Goal: Task Accomplishment & Management: Manage account settings

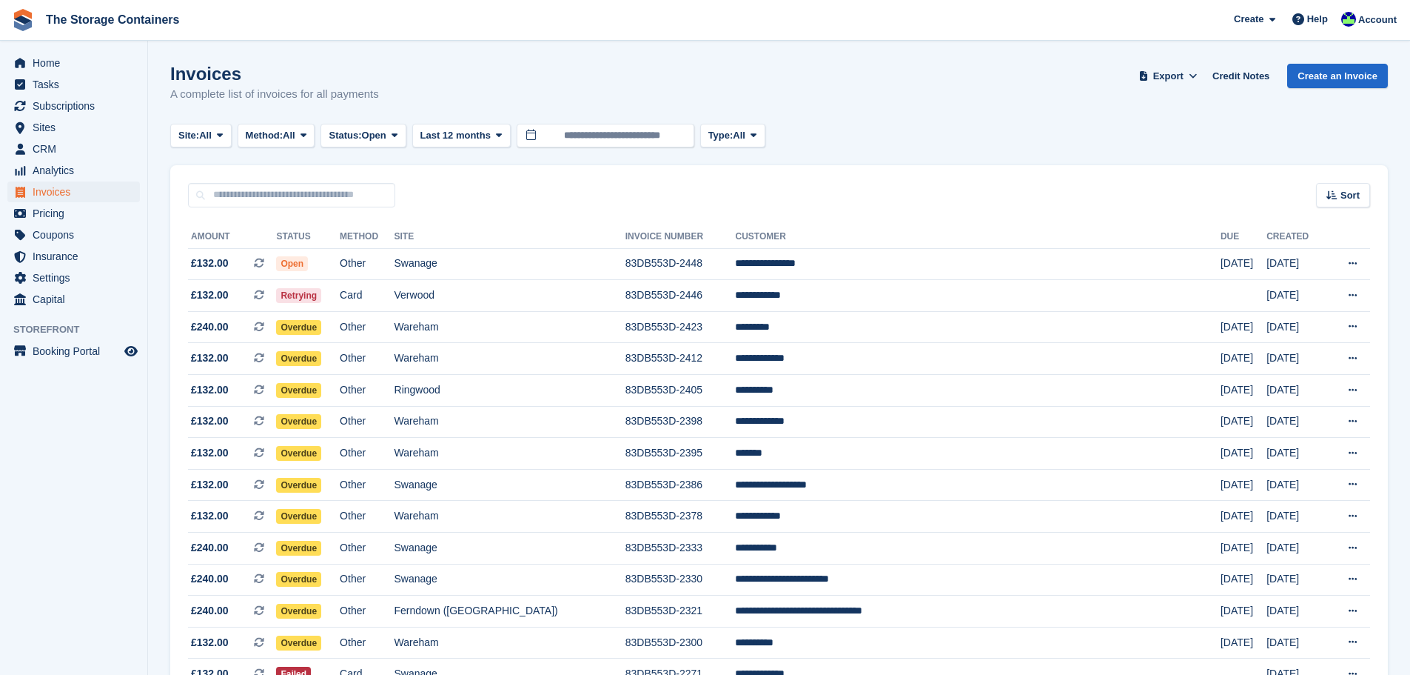
scroll to position [247, 0]
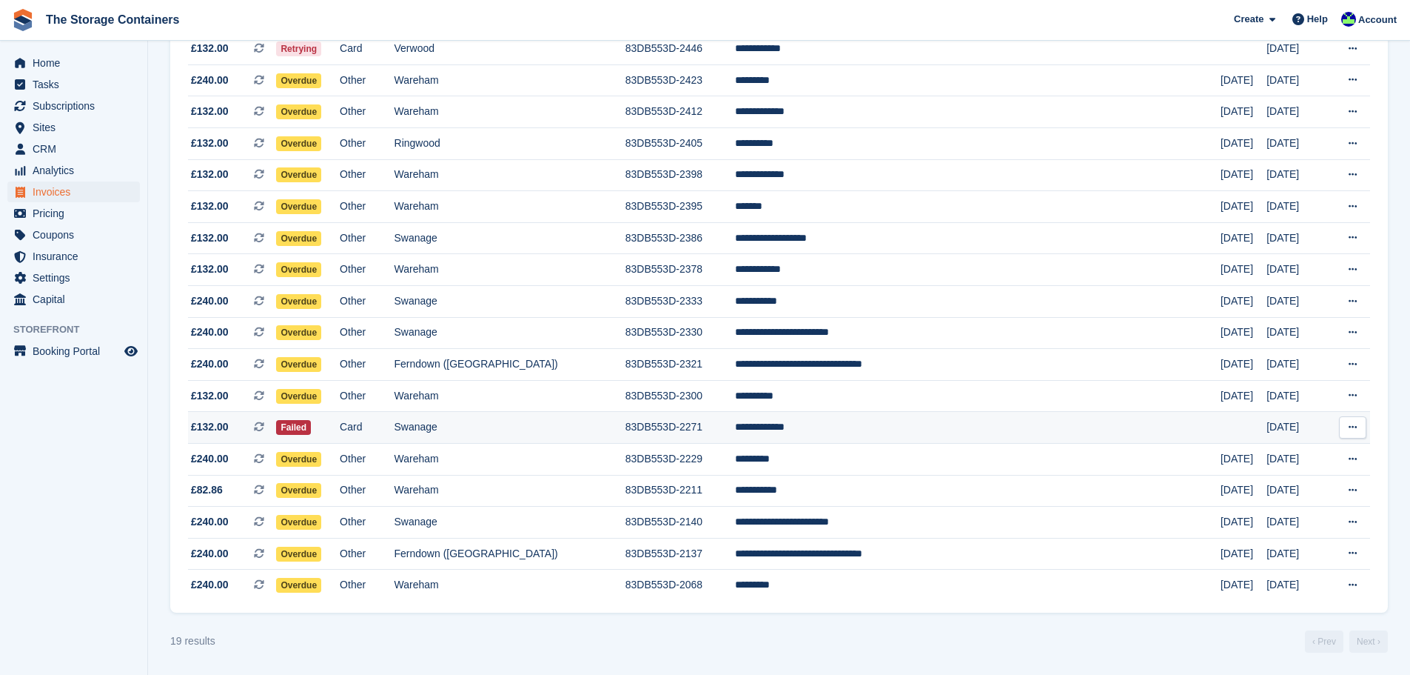
click at [626, 427] on td "Swanage" at bounding box center [510, 428] width 231 height 32
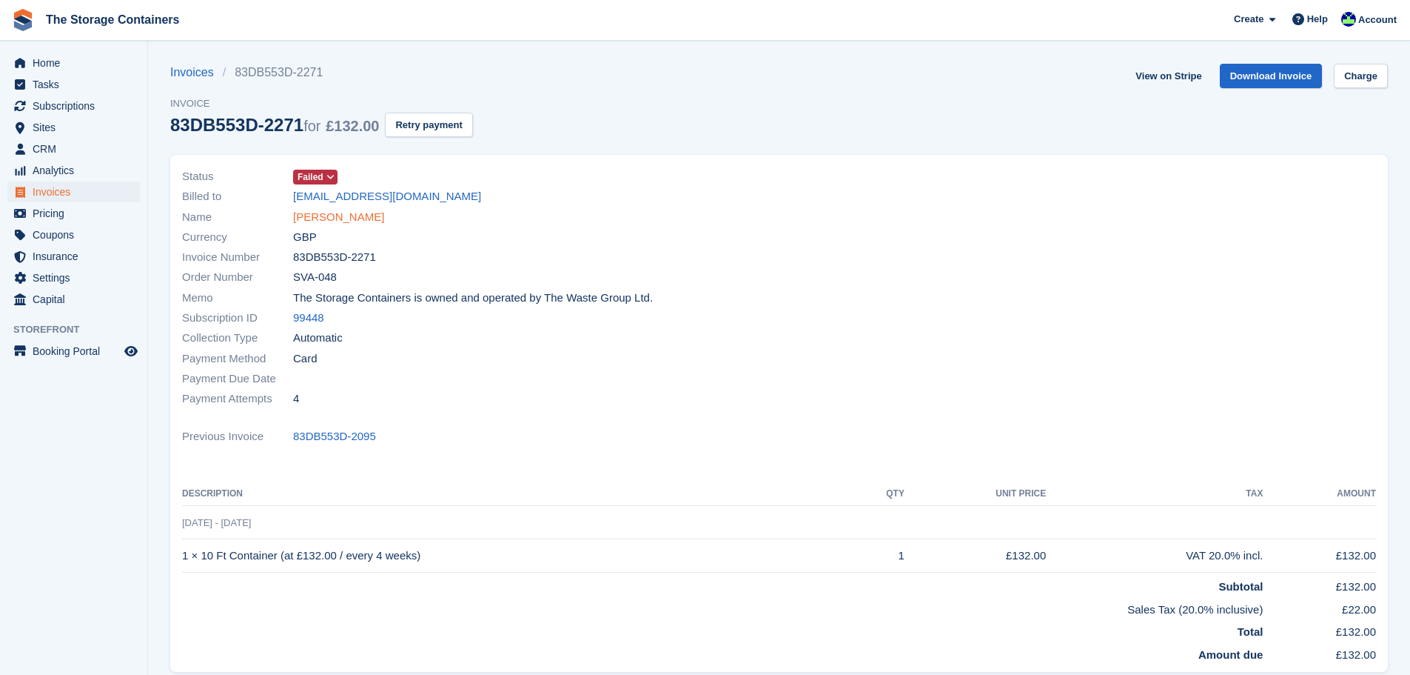
click at [335, 219] on link "Clive Collier" at bounding box center [338, 217] width 91 height 17
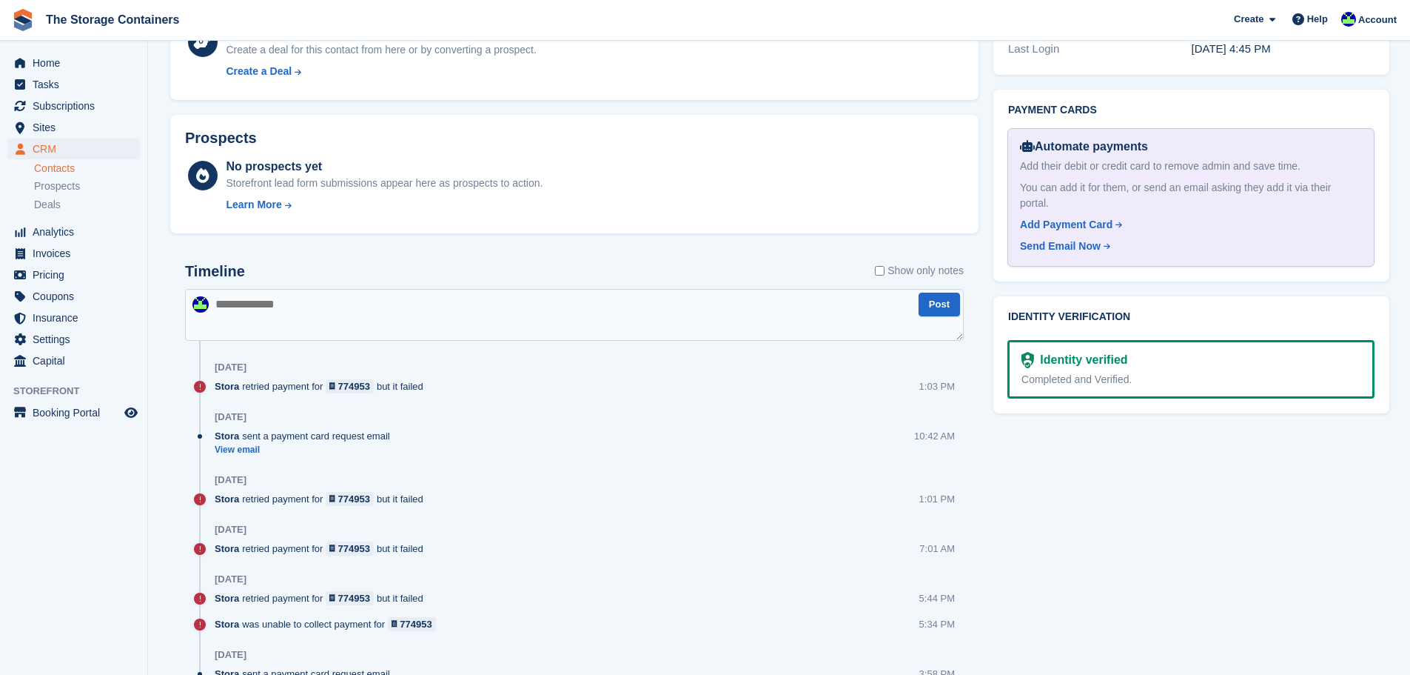
scroll to position [592, 0]
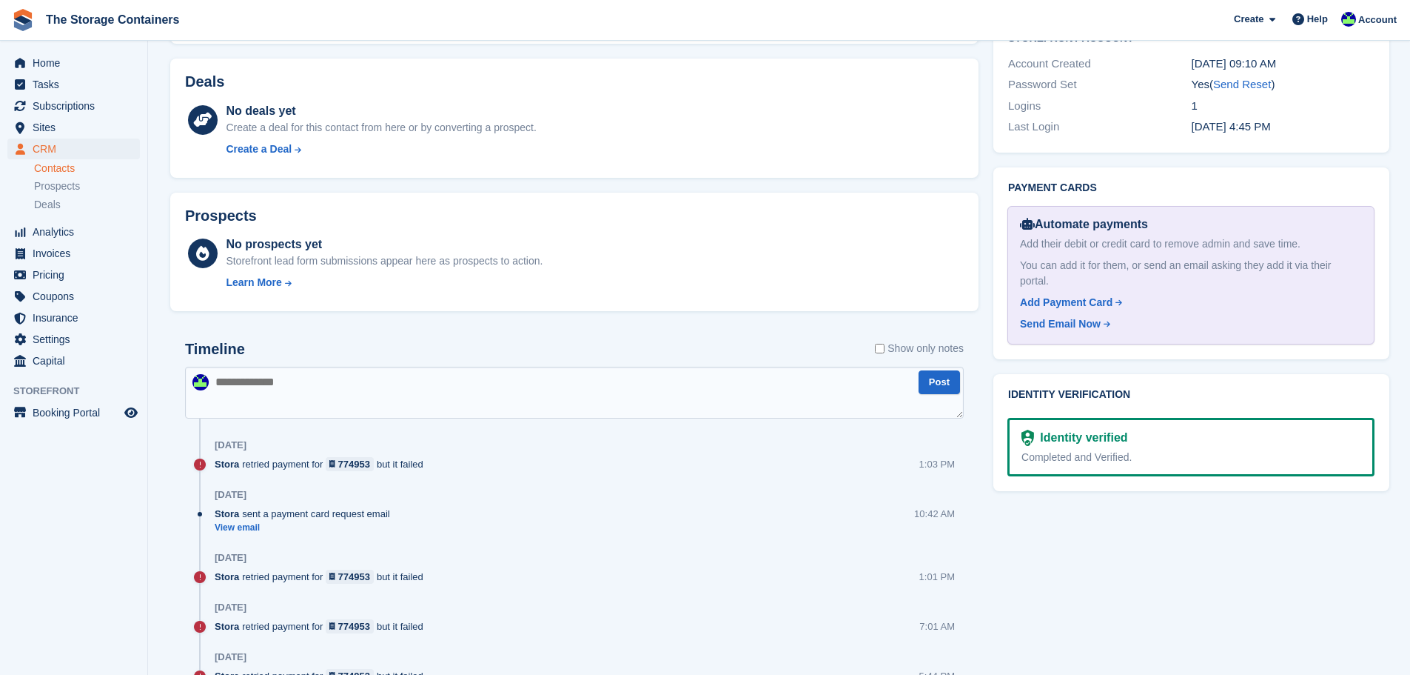
click at [332, 389] on textarea at bounding box center [574, 393] width 779 height 52
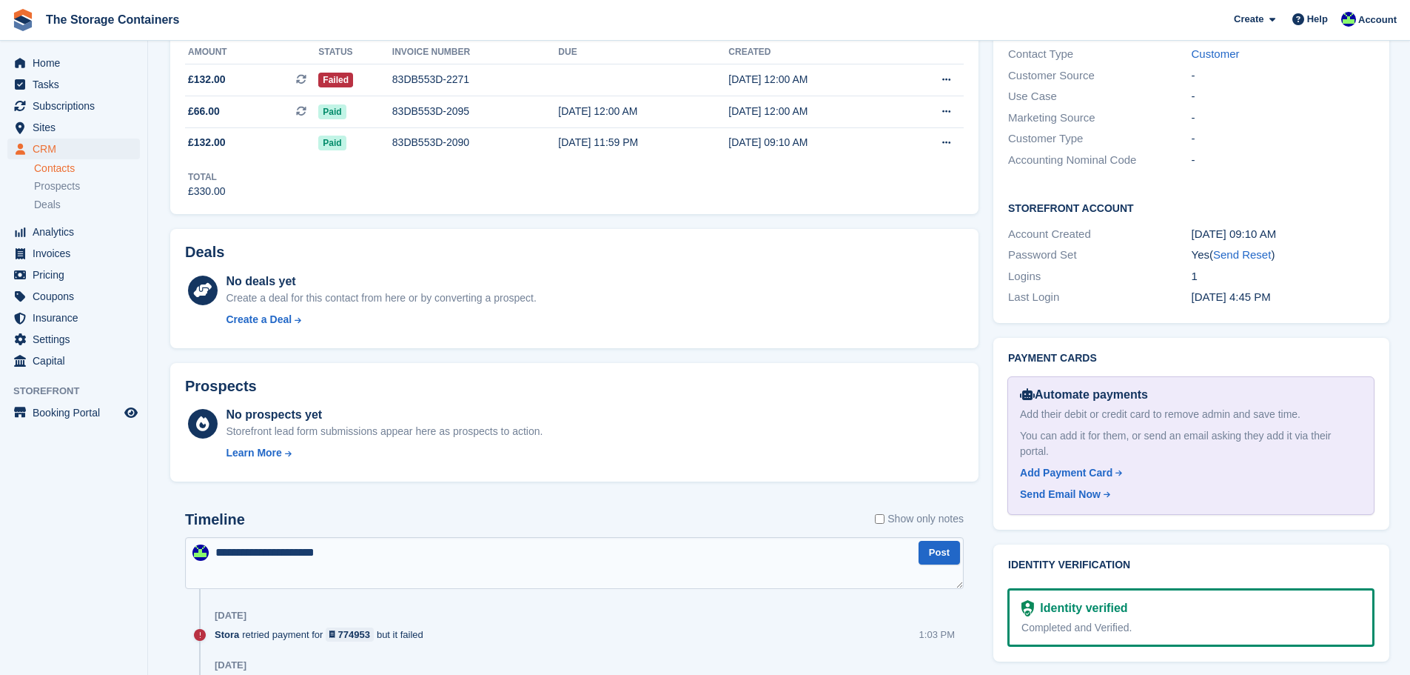
scroll to position [518, 0]
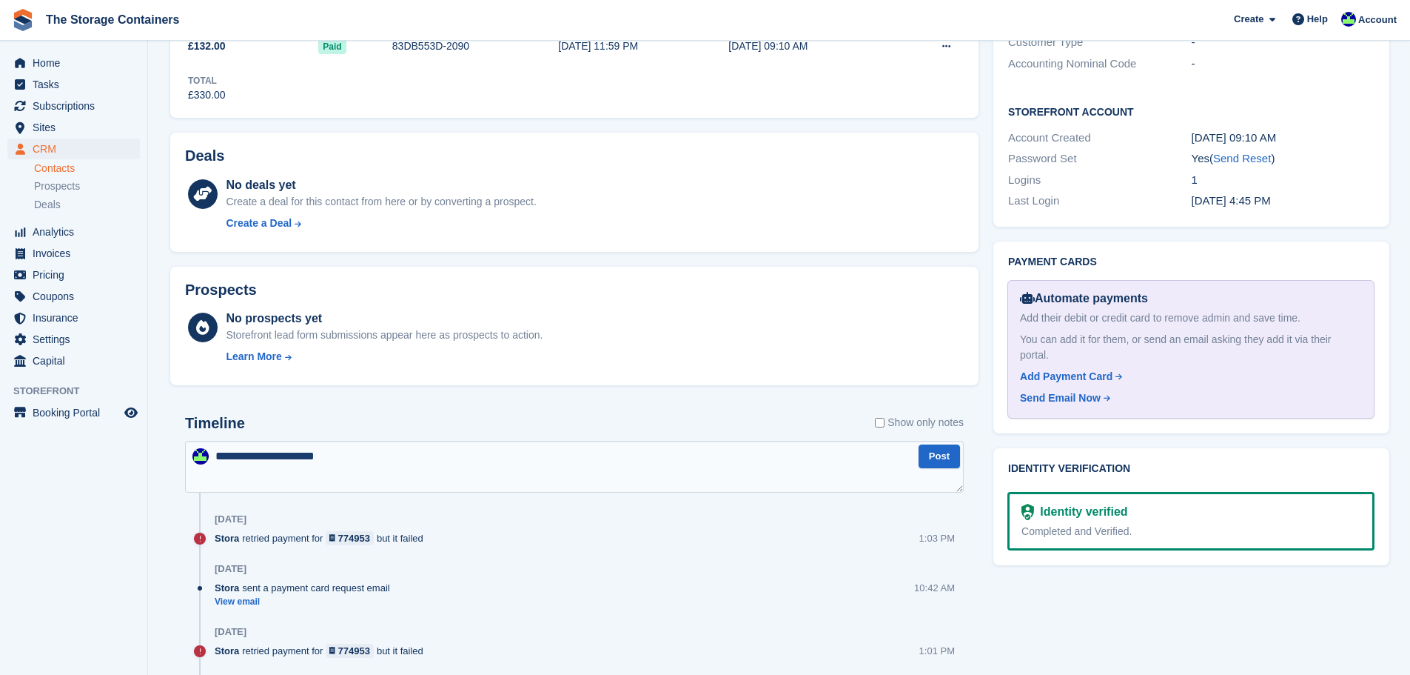
click at [961, 451] on textarea "**********" at bounding box center [574, 467] width 779 height 52
type textarea "**********"
click at [948, 456] on button "Post" at bounding box center [939, 456] width 41 height 24
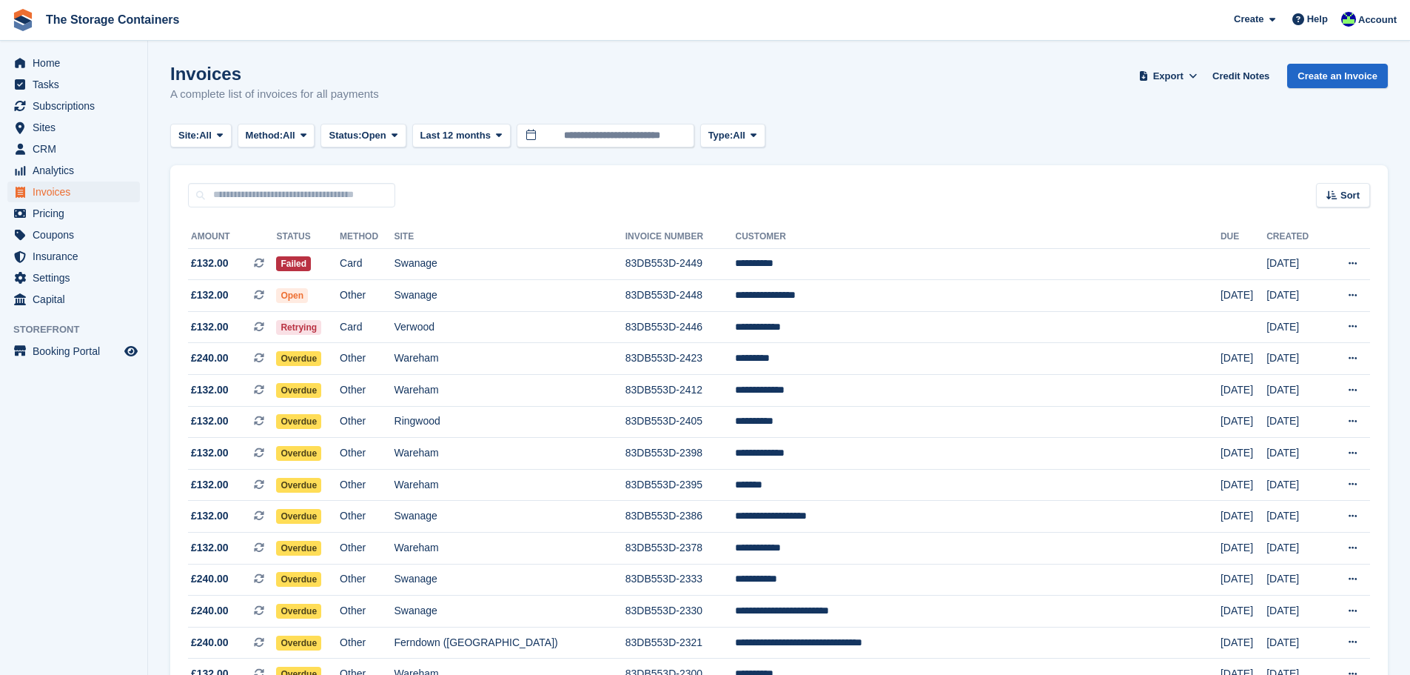
scroll to position [278, 0]
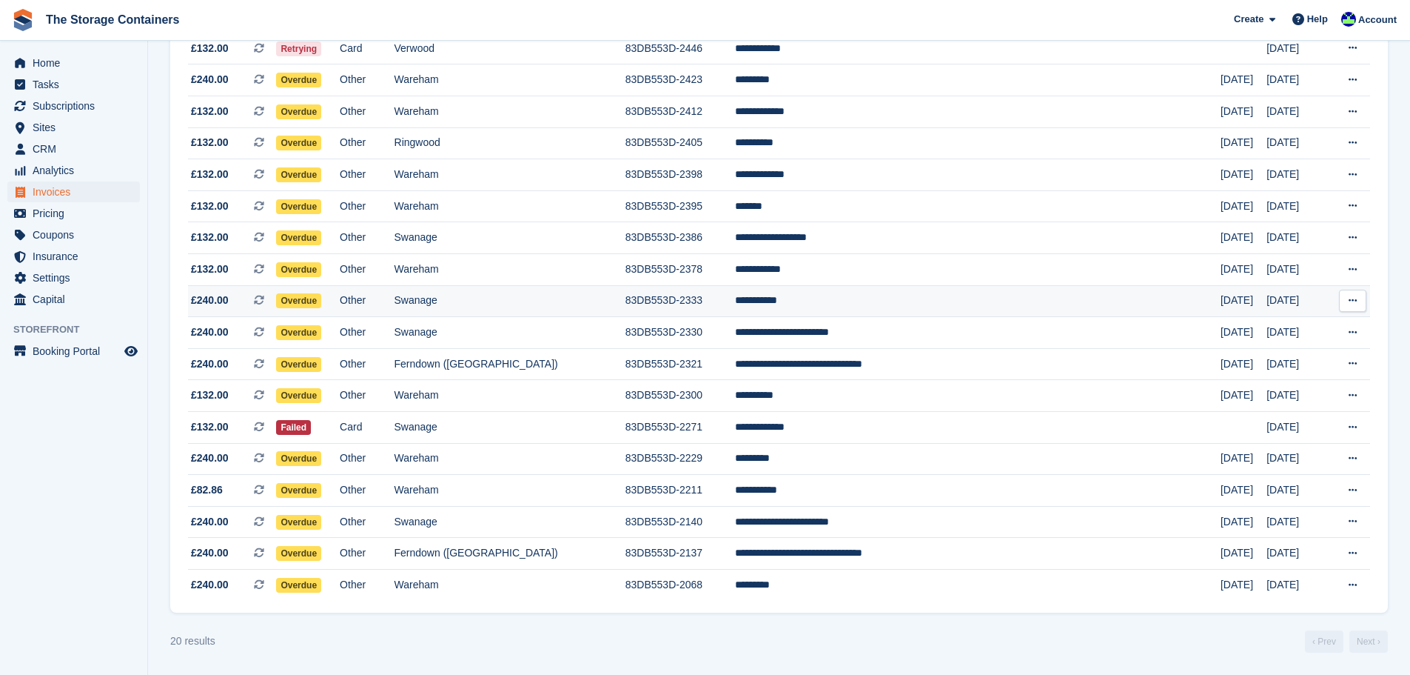
click at [621, 303] on td "Swanage" at bounding box center [510, 301] width 231 height 32
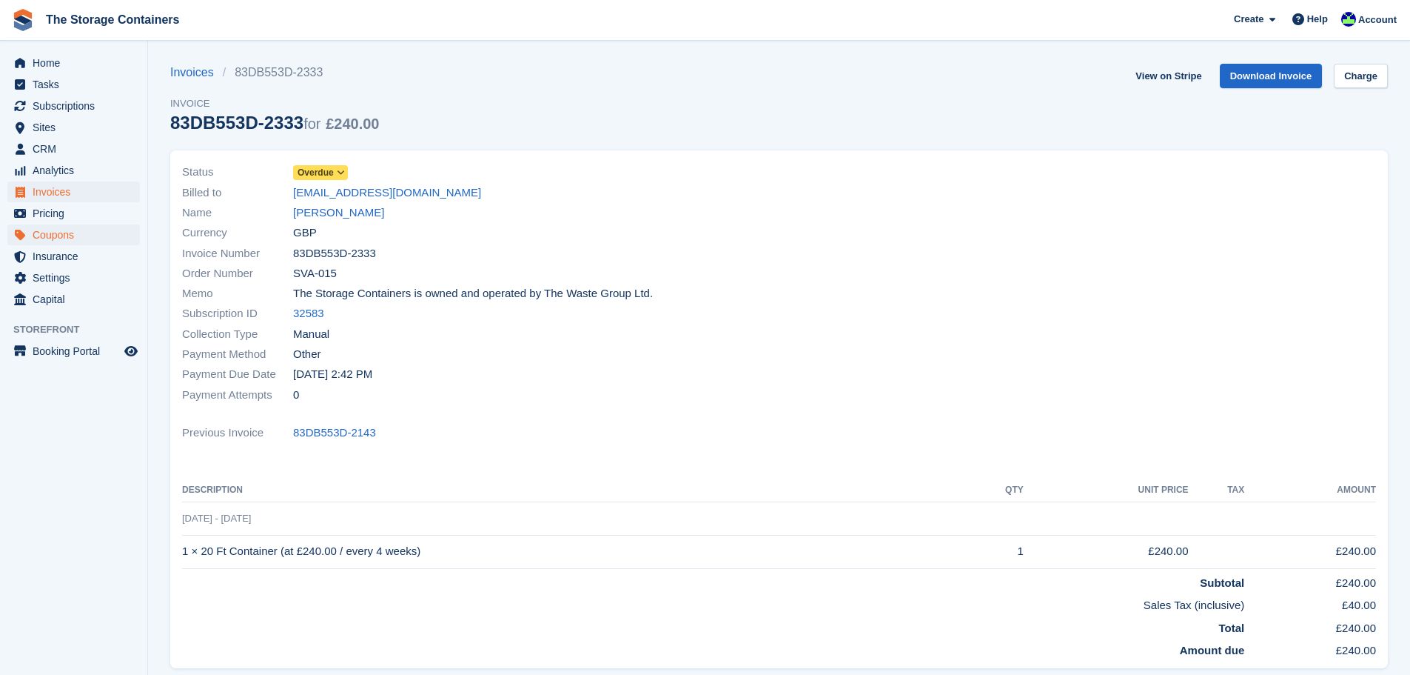
drag, startPoint x: 321, startPoint y: 211, endPoint x: 72, endPoint y: 234, distance: 249.8
click at [321, 211] on link "Paul Weston" at bounding box center [338, 212] width 91 height 17
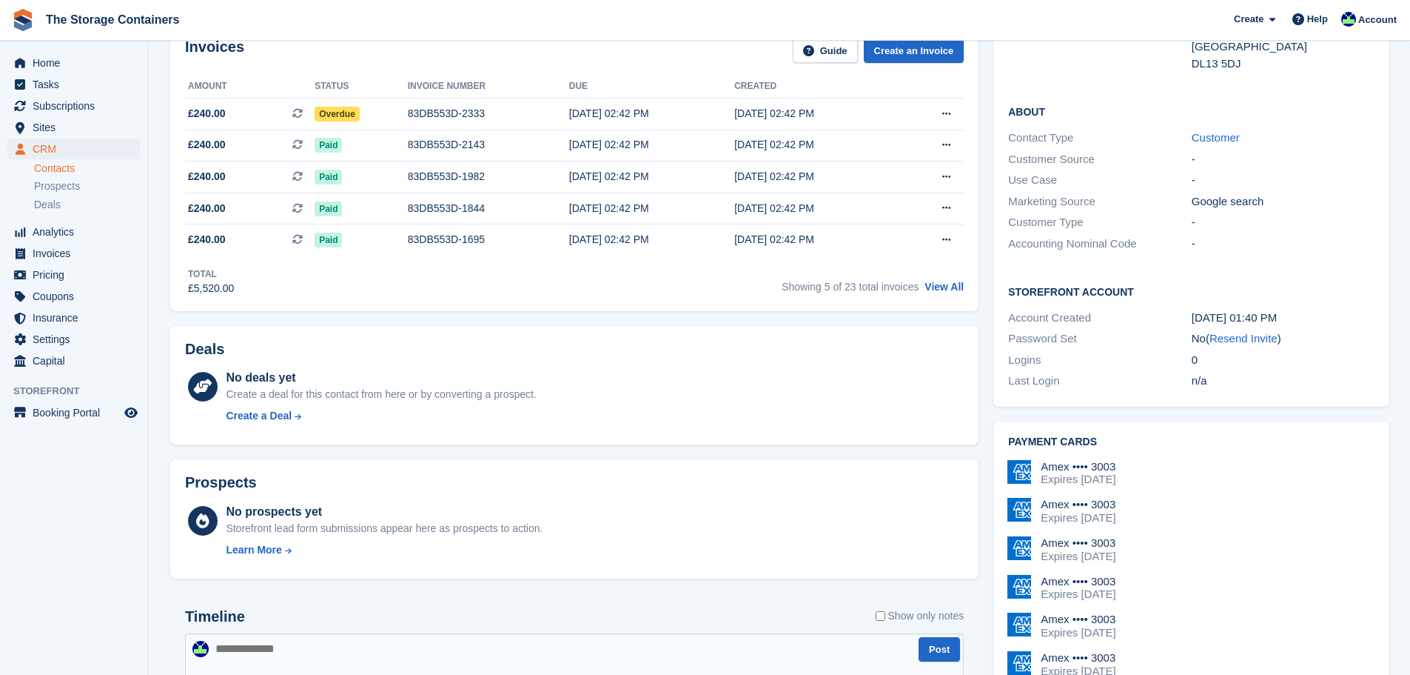
scroll to position [444, 0]
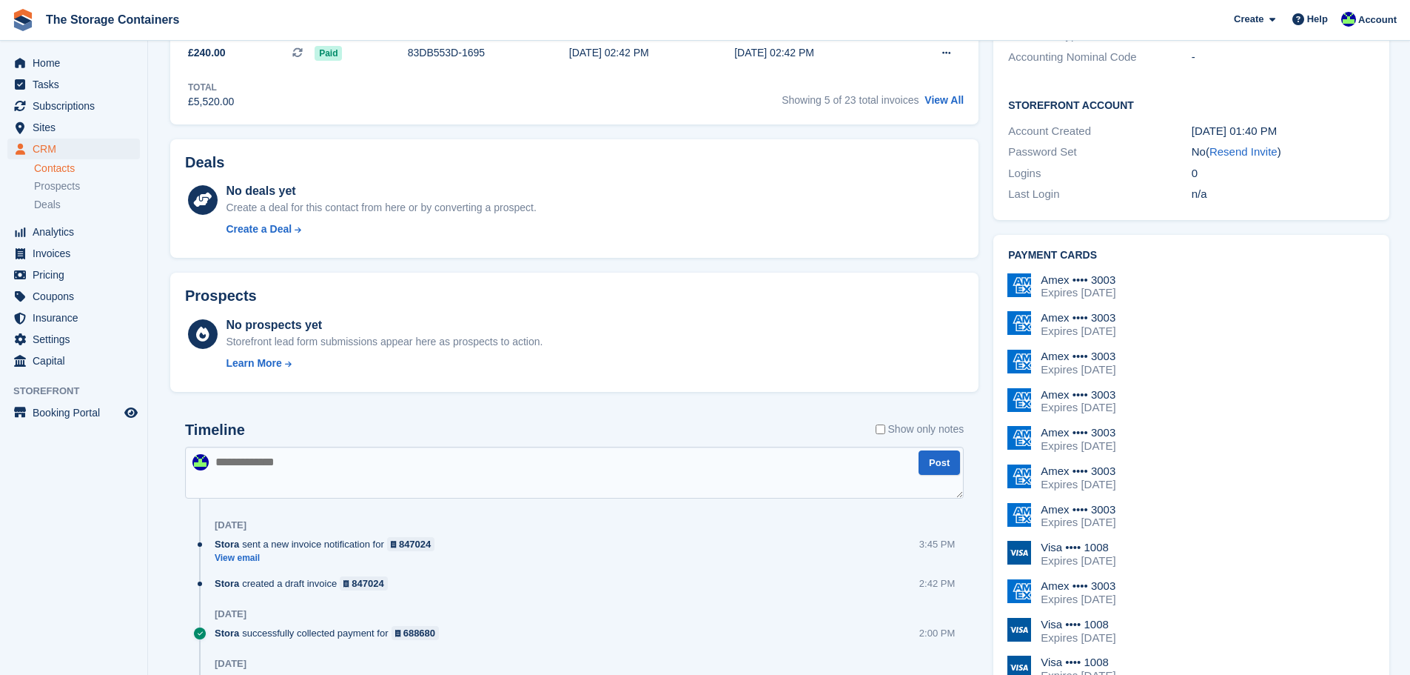
click at [438, 486] on textarea at bounding box center [574, 472] width 779 height 52
type textarea "**********"
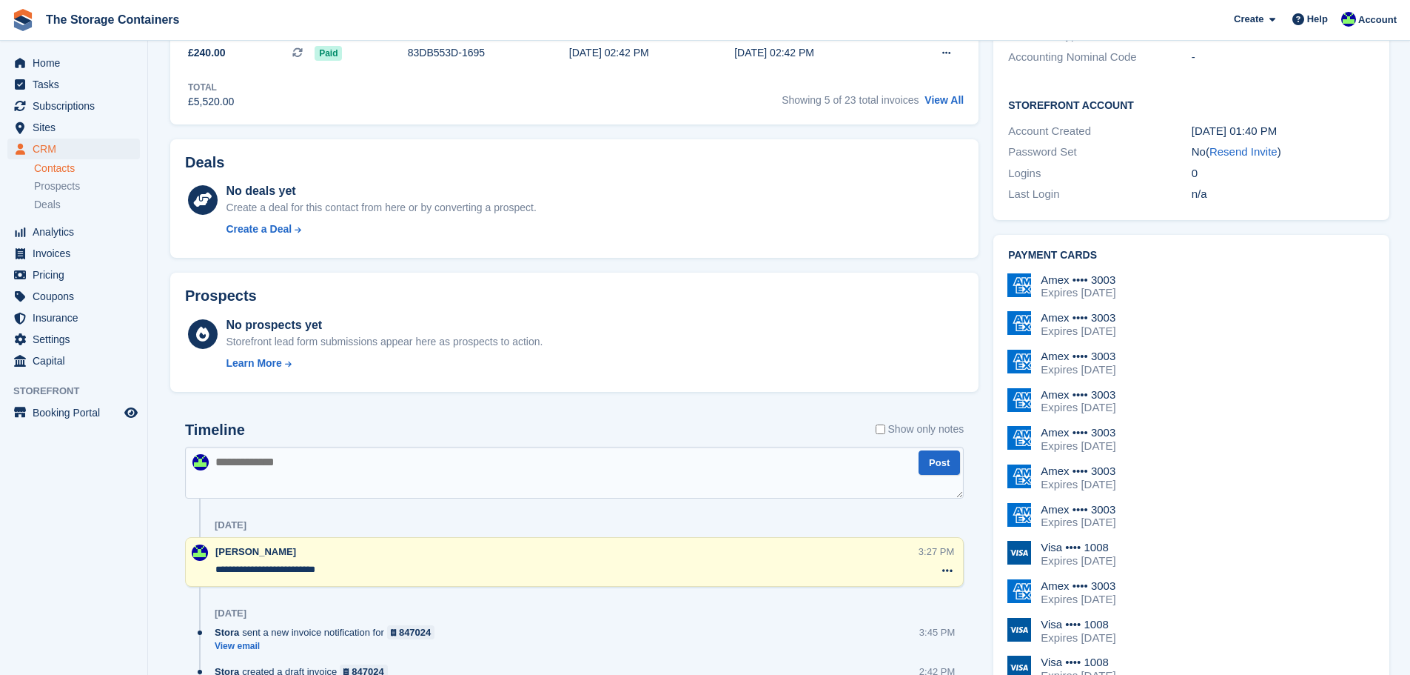
scroll to position [0, 0]
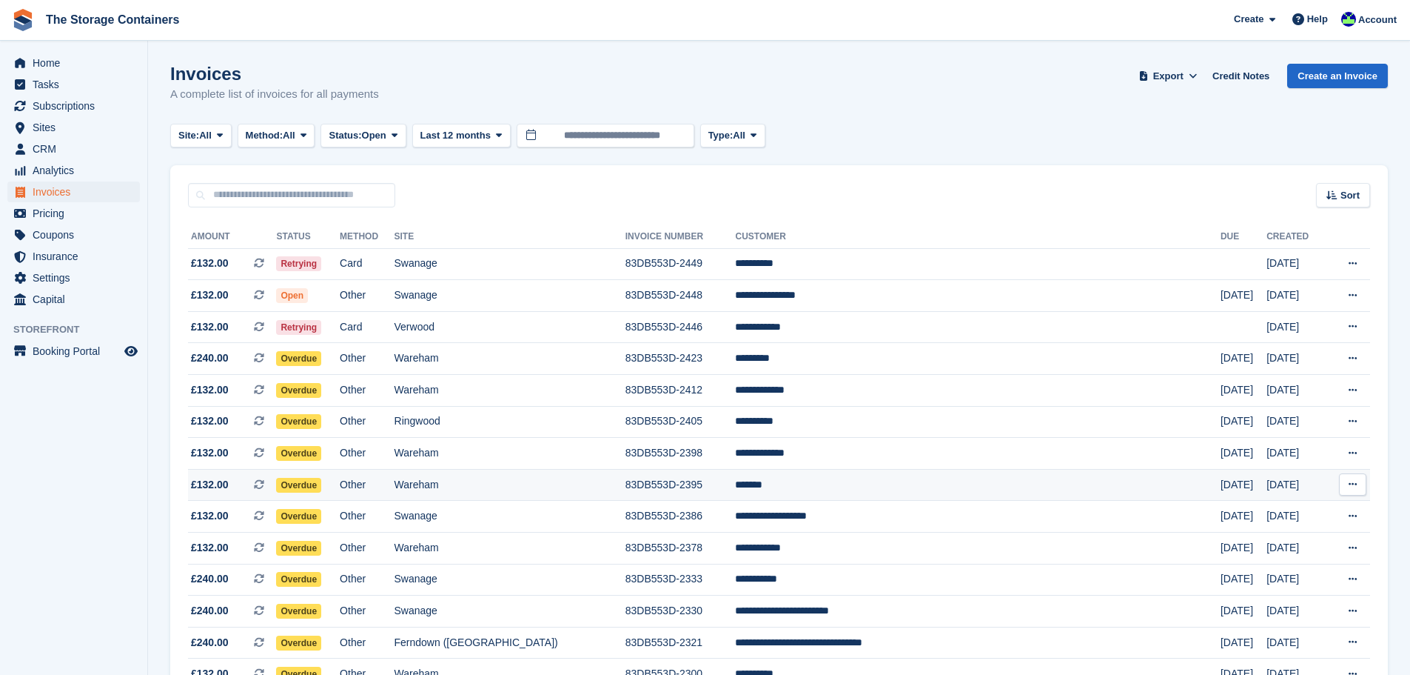
click at [618, 478] on td "Wareham" at bounding box center [510, 485] width 231 height 32
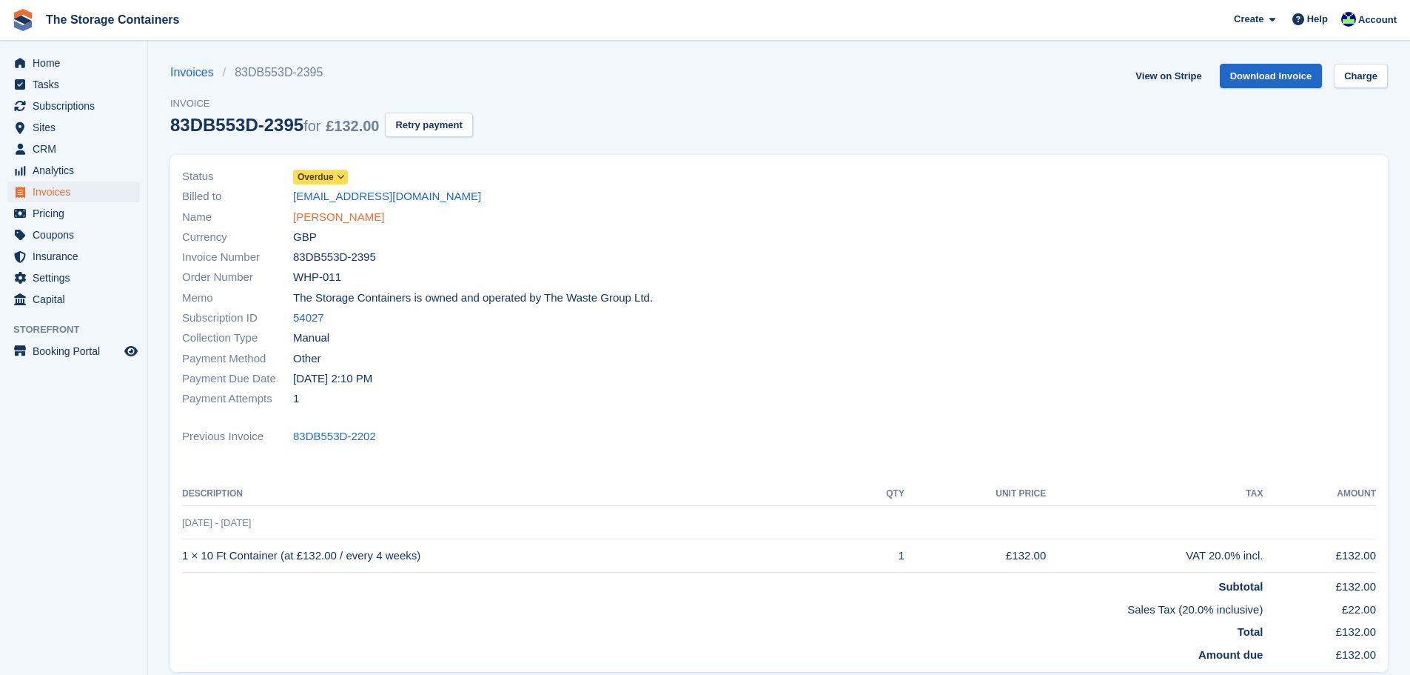
click at [314, 211] on link "[PERSON_NAME]" at bounding box center [338, 217] width 91 height 17
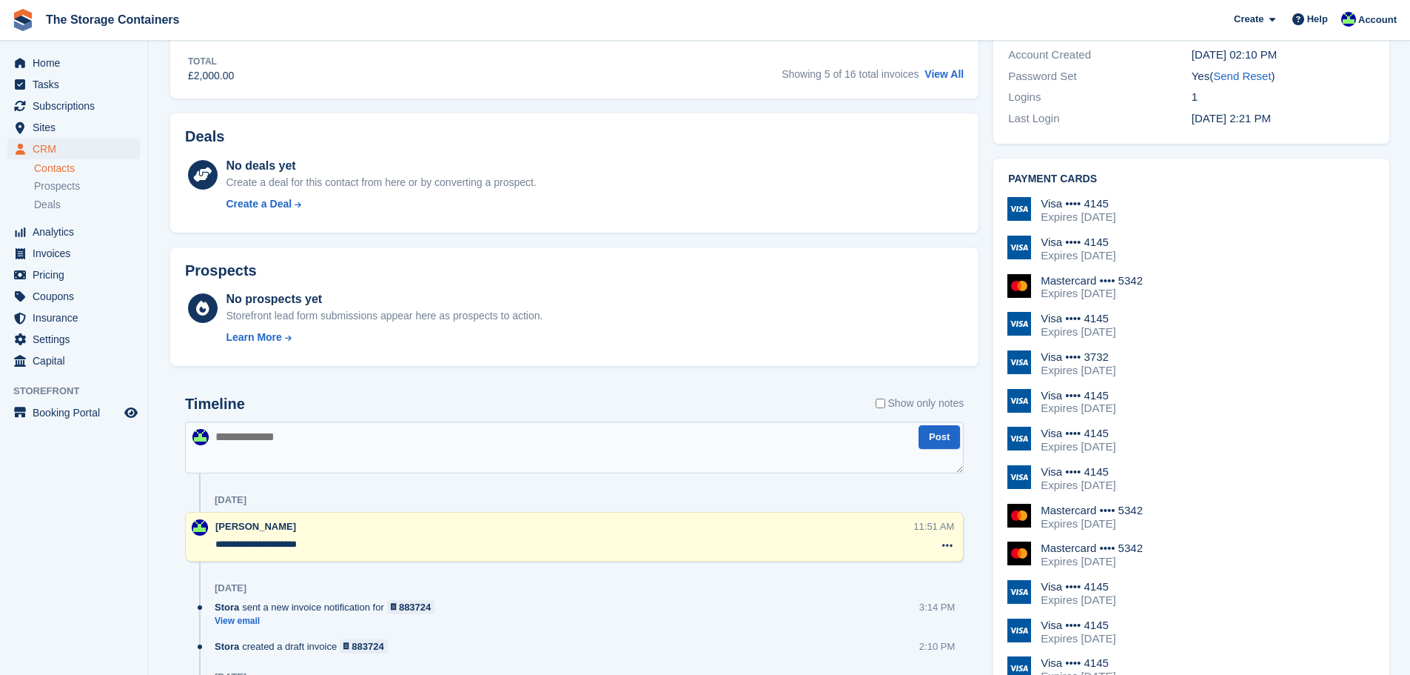
scroll to position [814, 0]
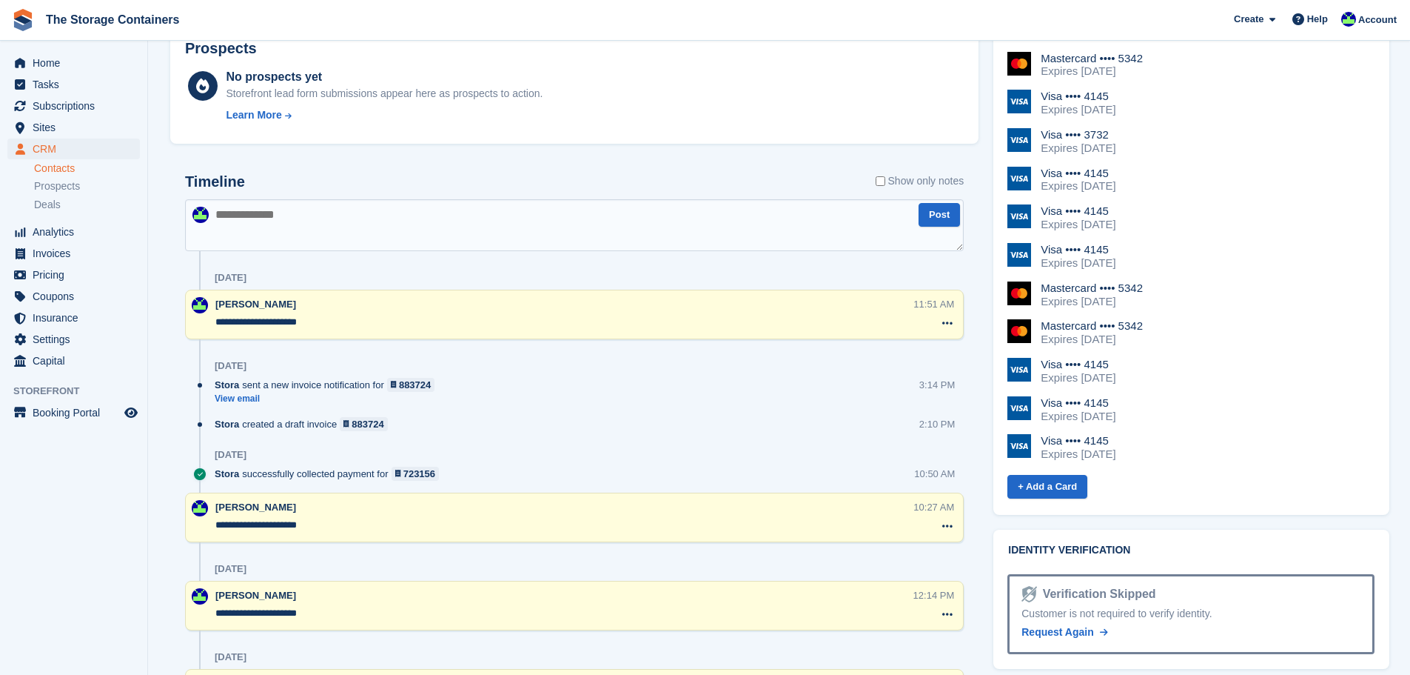
click at [347, 225] on textarea at bounding box center [574, 225] width 779 height 52
type textarea "**********"
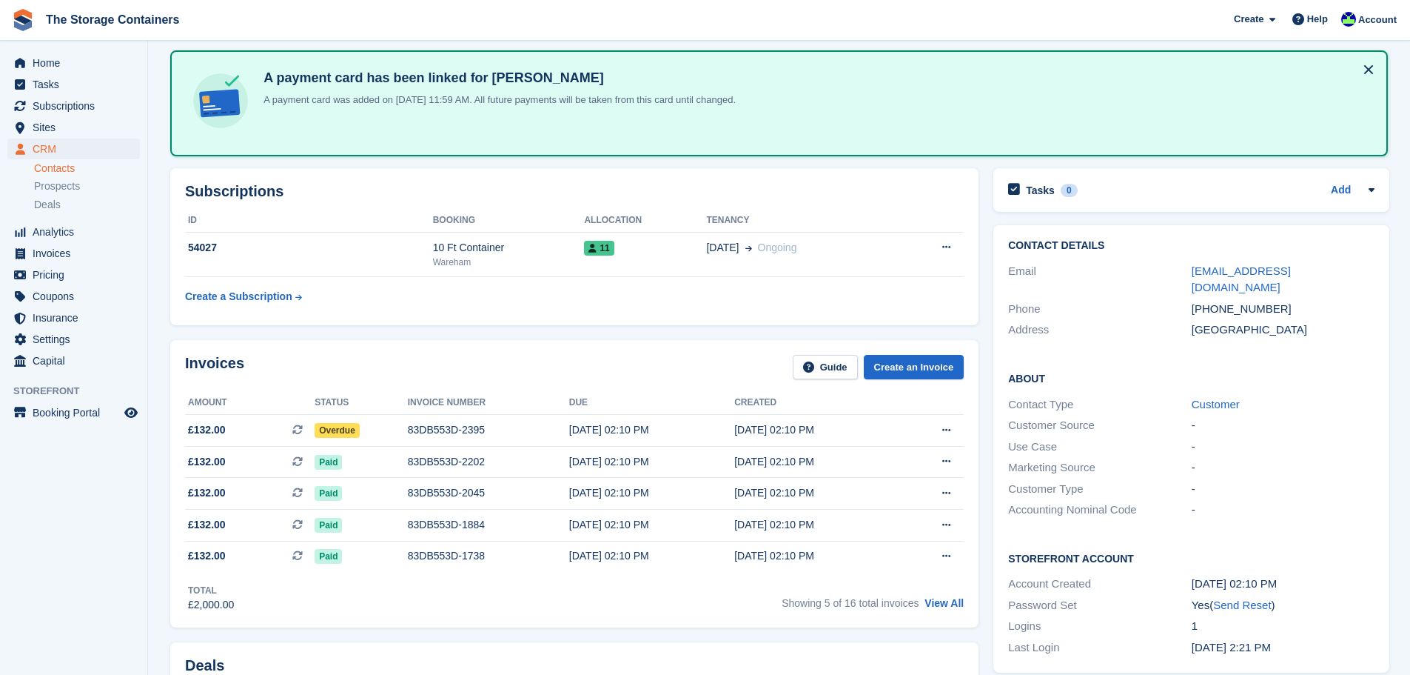
scroll to position [0, 0]
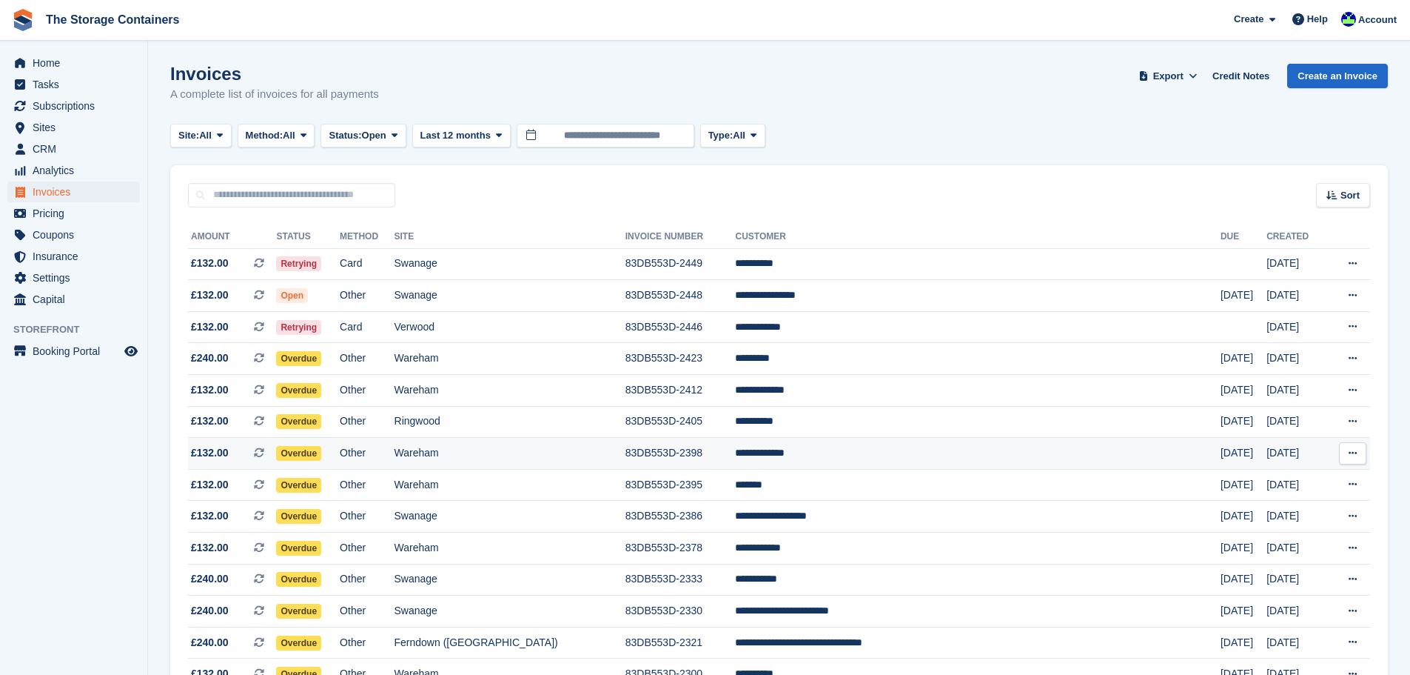
click at [559, 453] on td "Wareham" at bounding box center [510, 454] width 231 height 32
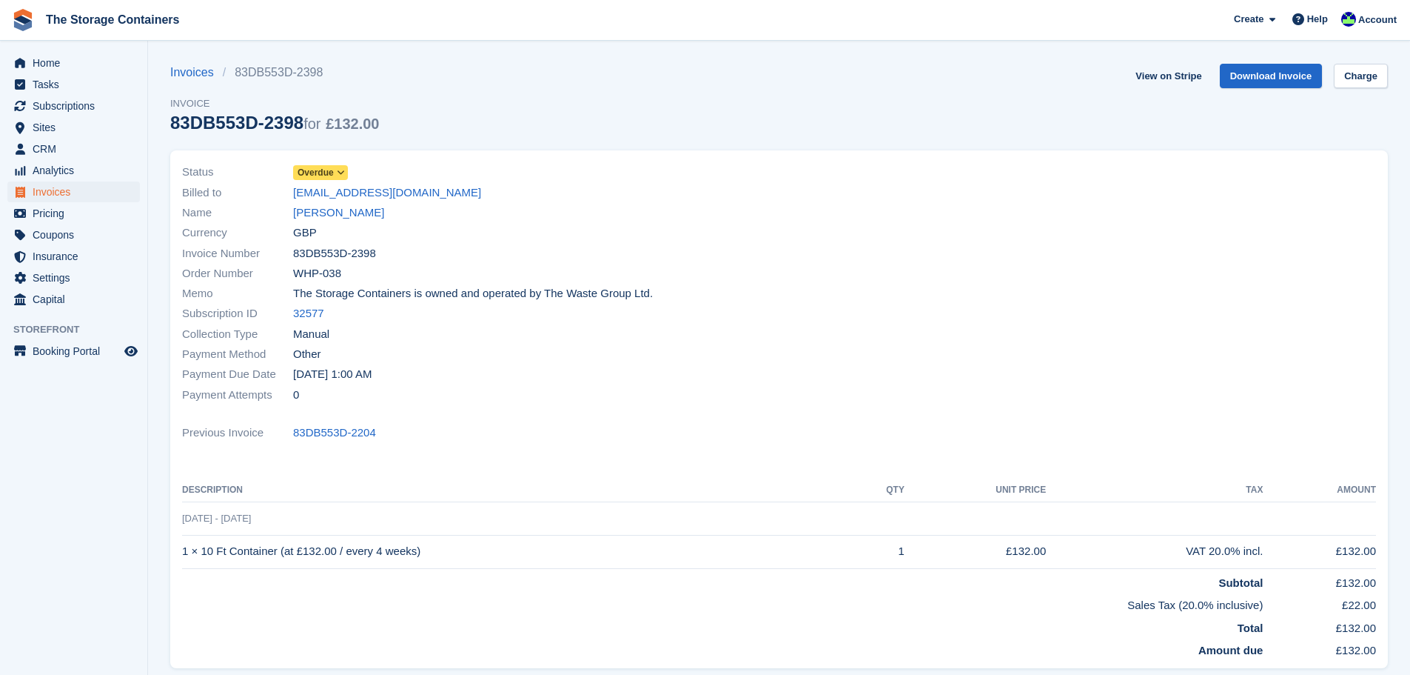
click at [319, 204] on div "Name Jonathan Sage" at bounding box center [476, 213] width 589 height 20
click at [322, 210] on link "Jonathan Sage" at bounding box center [338, 212] width 91 height 17
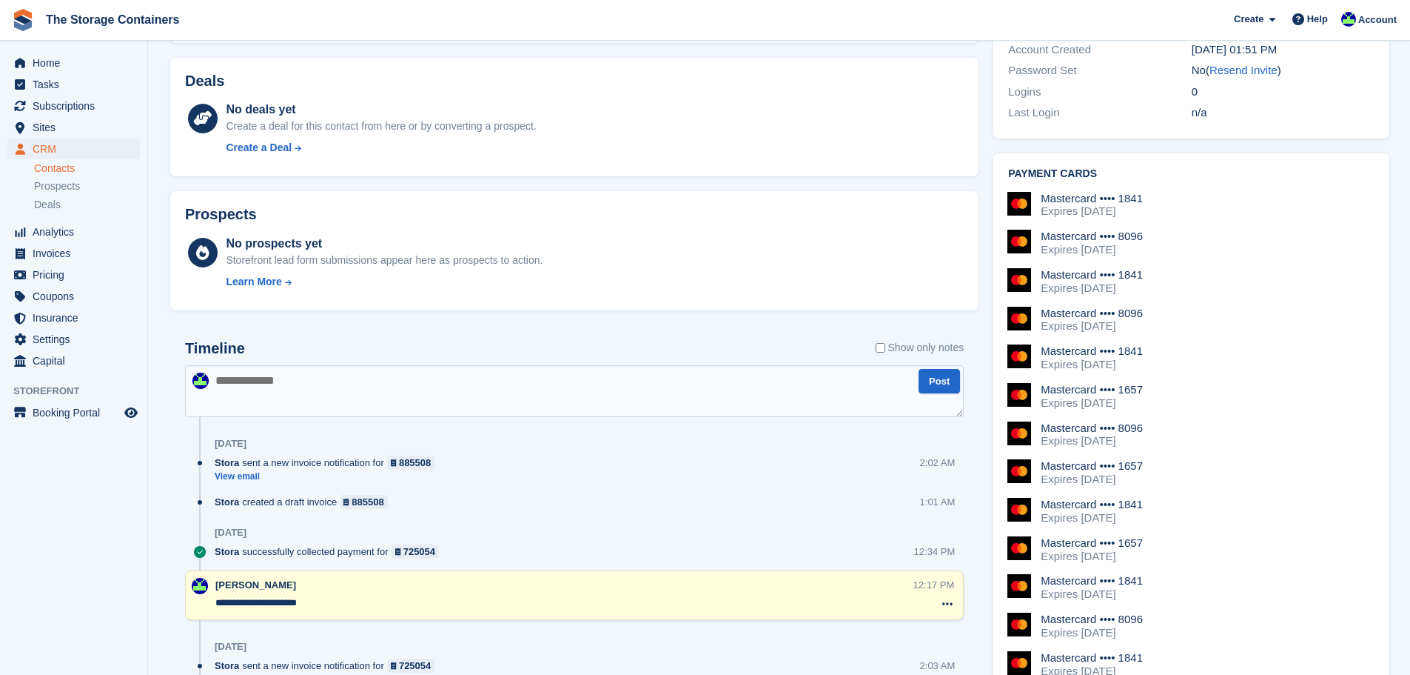
scroll to position [518, 0]
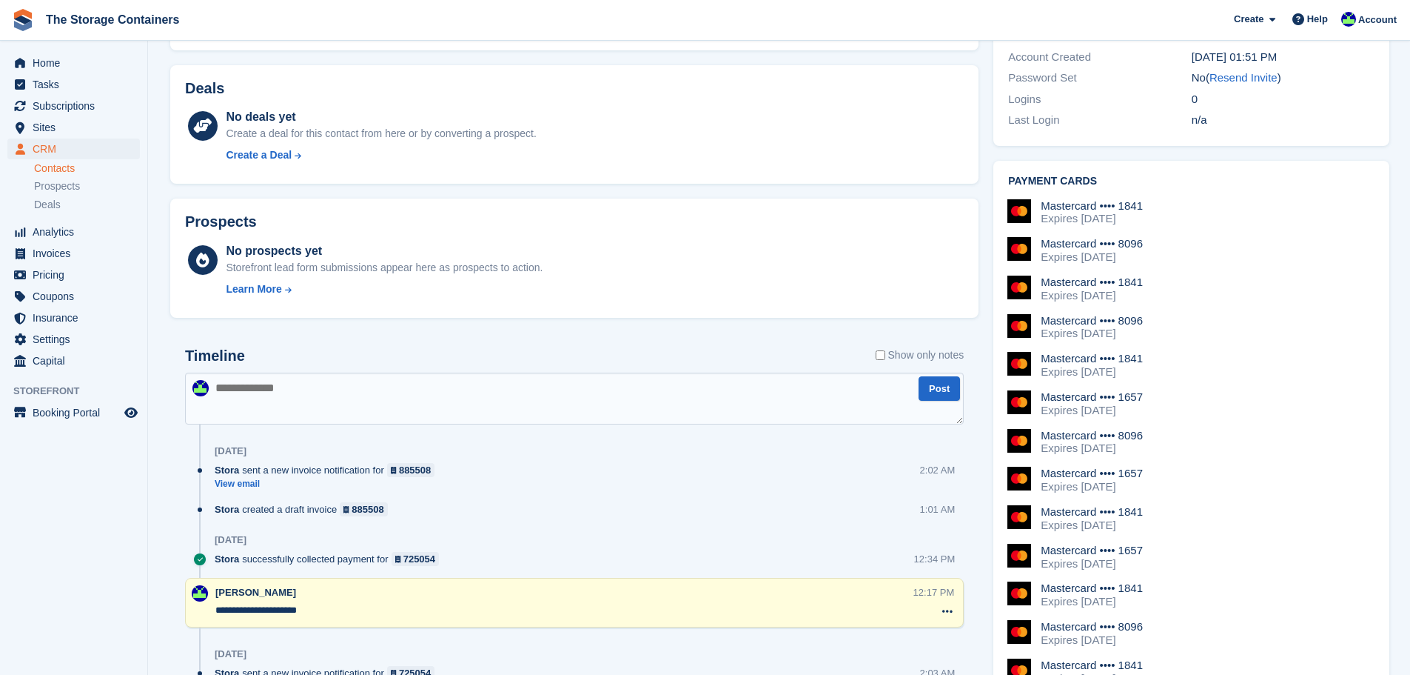
click at [298, 388] on textarea at bounding box center [574, 398] width 779 height 52
type textarea "**********"
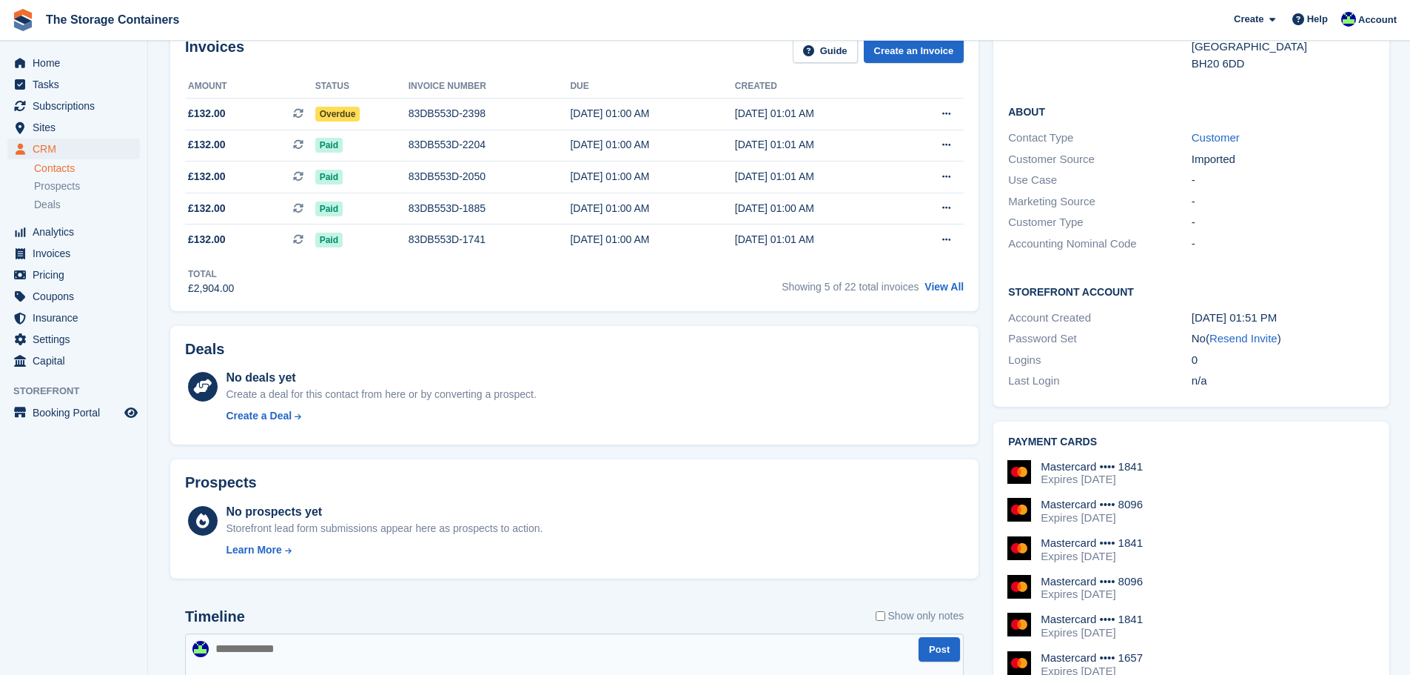
scroll to position [0, 0]
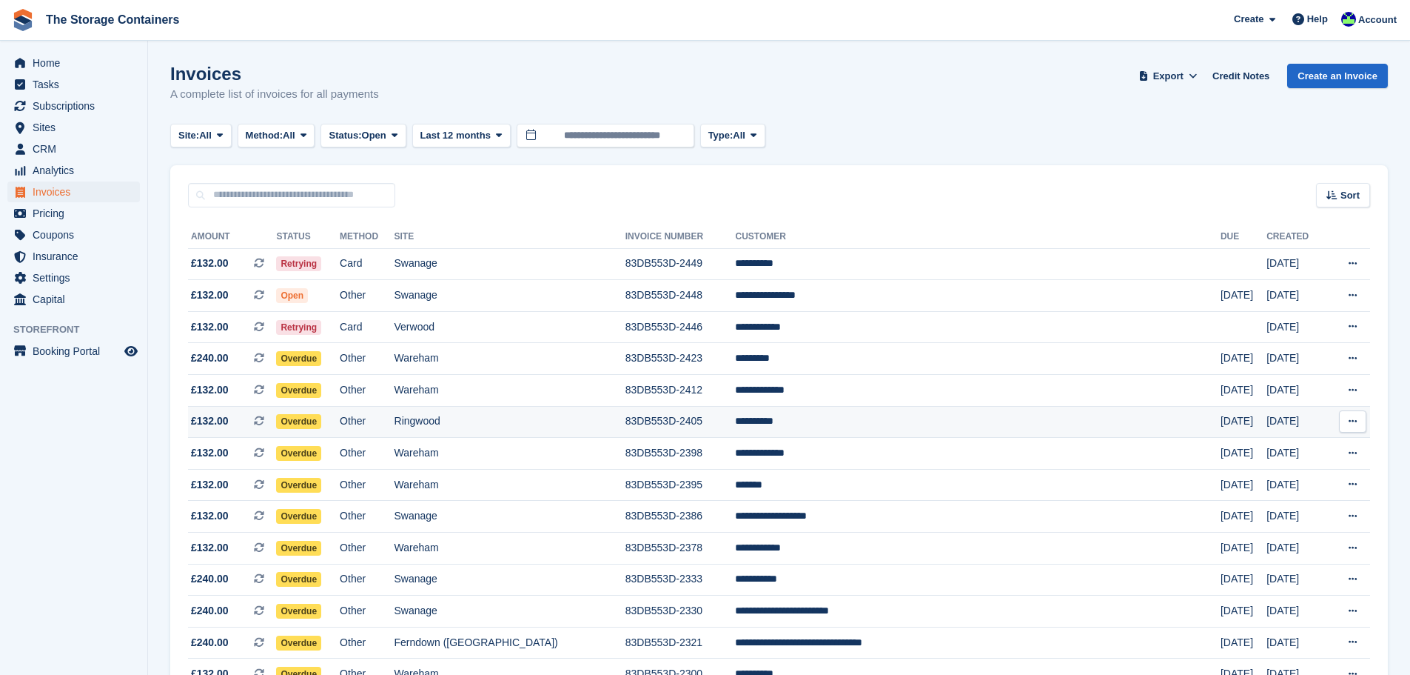
click at [598, 413] on td "Ringwood" at bounding box center [510, 422] width 231 height 32
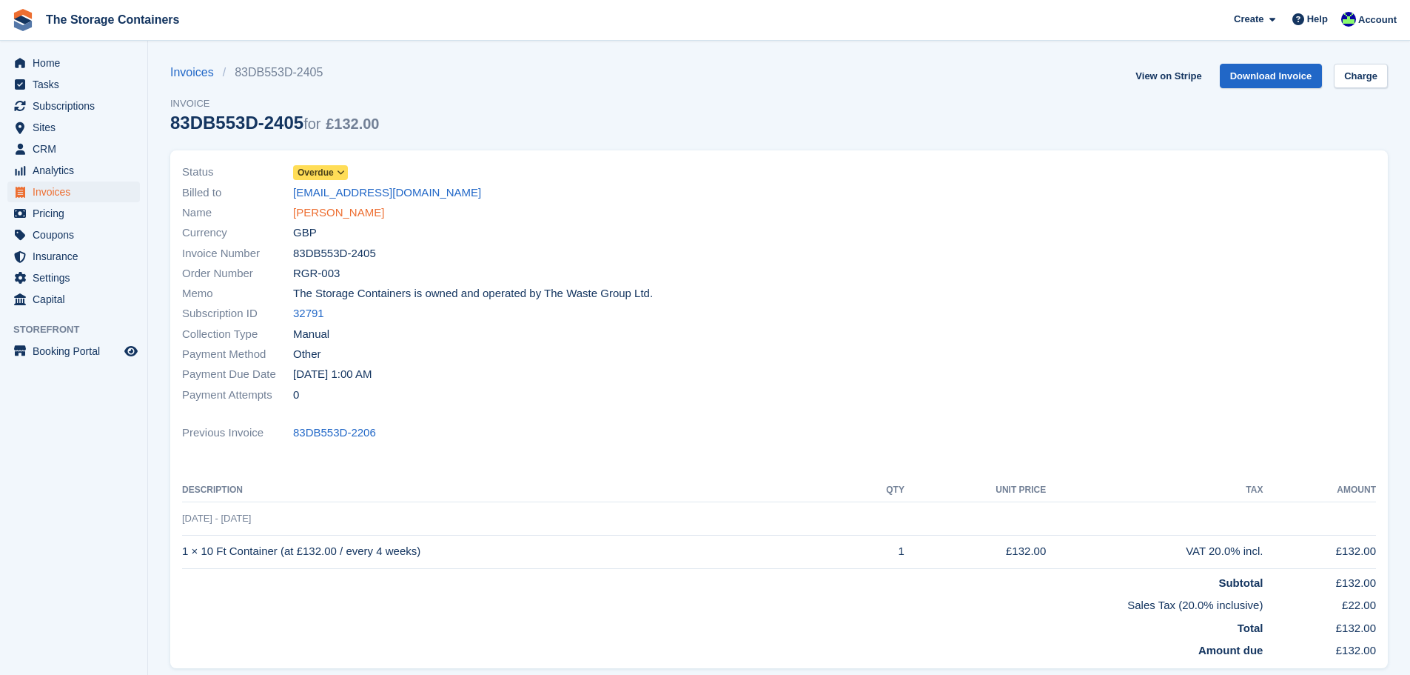
click at [302, 212] on link "Tom Bishop" at bounding box center [338, 212] width 91 height 17
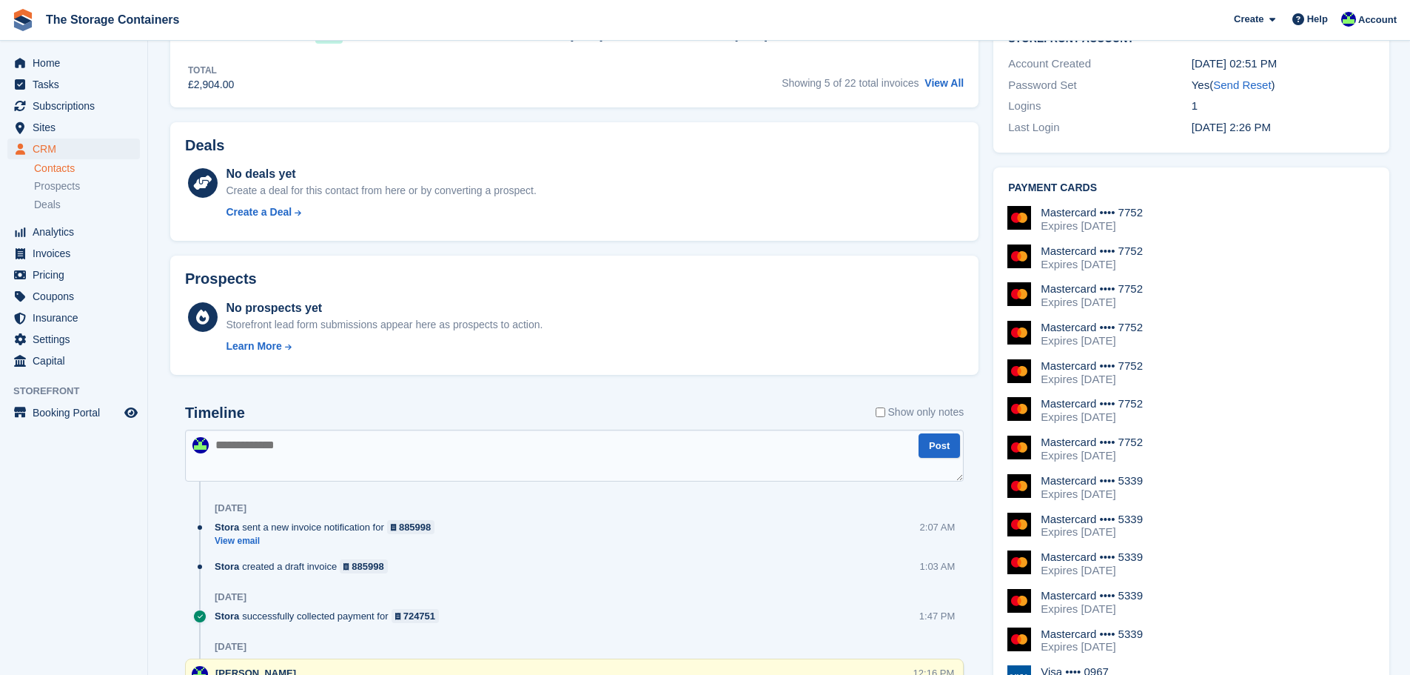
scroll to position [518, 0]
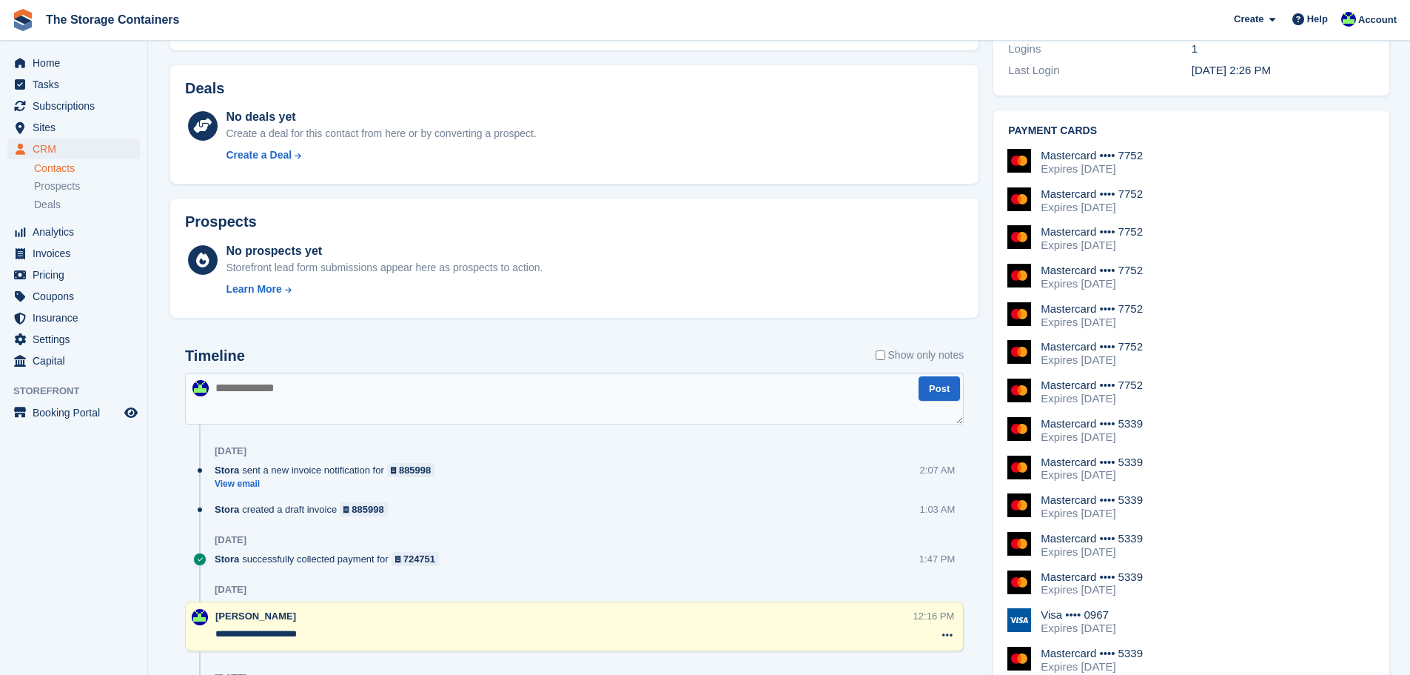
click at [334, 405] on textarea at bounding box center [574, 398] width 779 height 52
type textarea "**********"
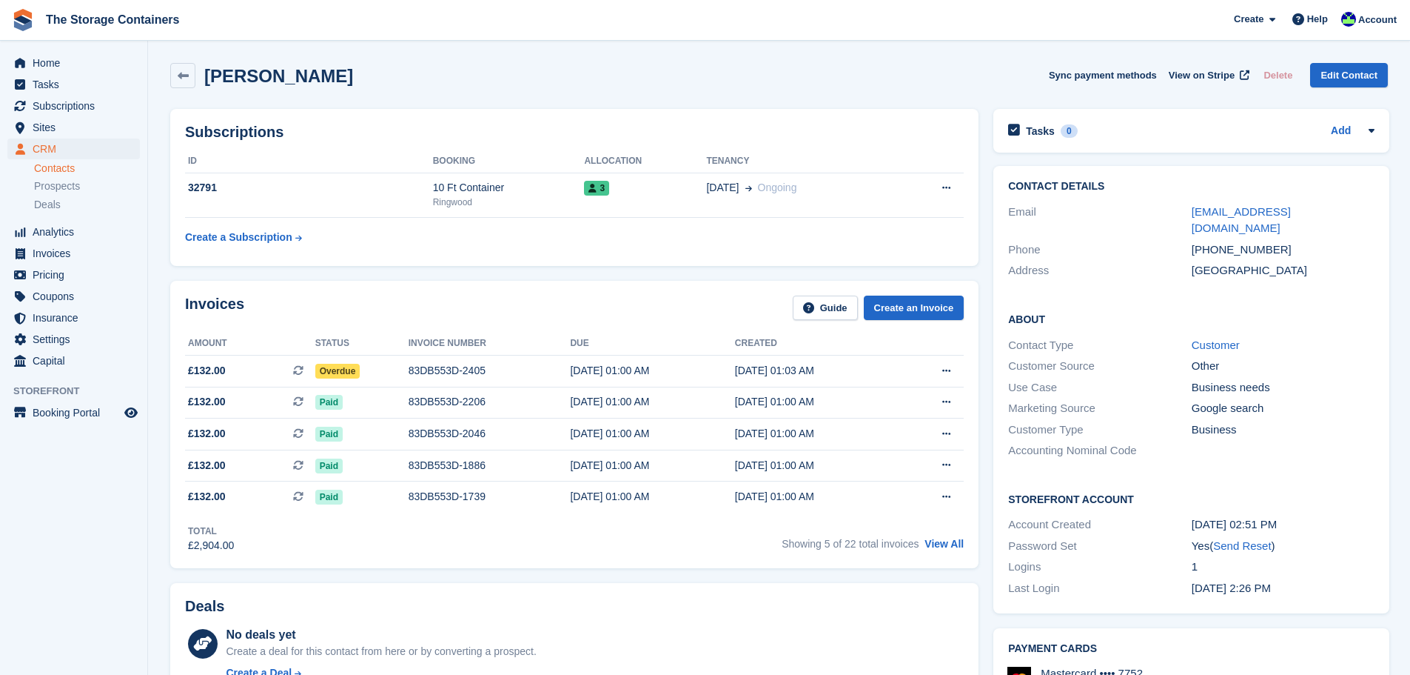
scroll to position [0, 0]
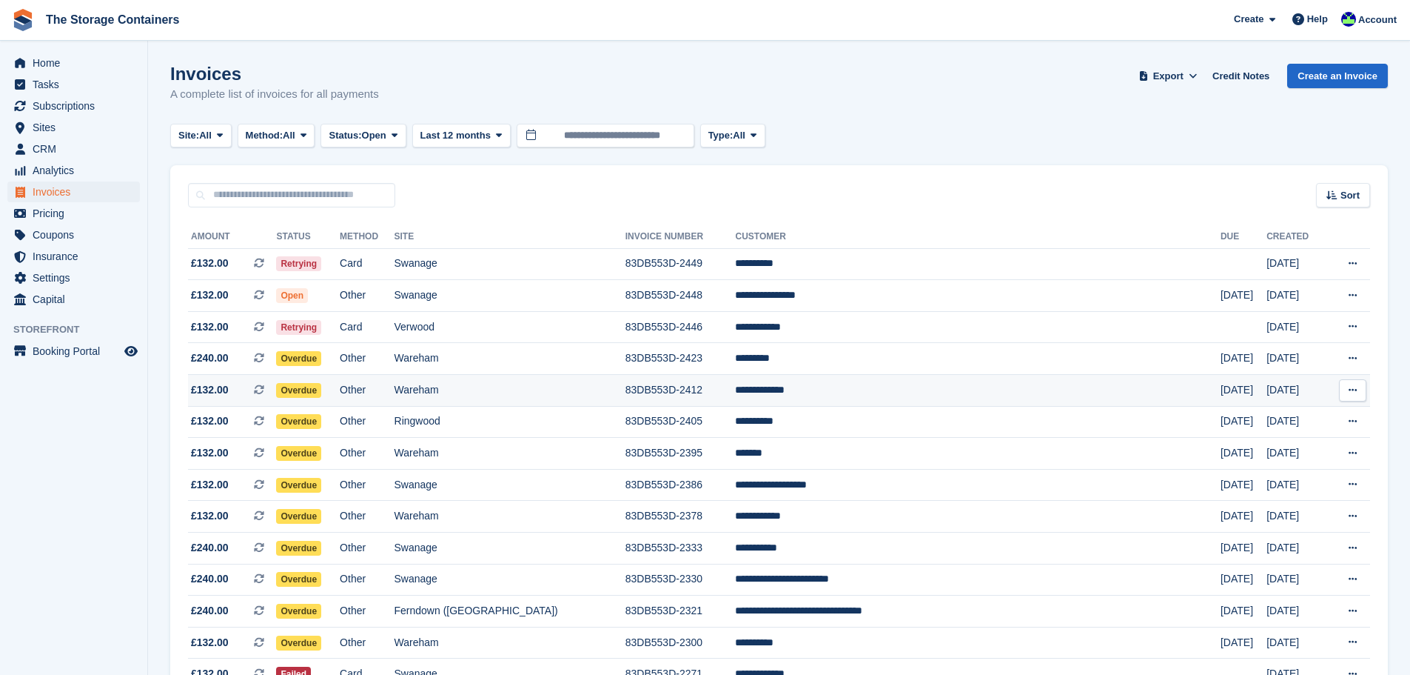
click at [394, 394] on td "Other" at bounding box center [367, 391] width 54 height 32
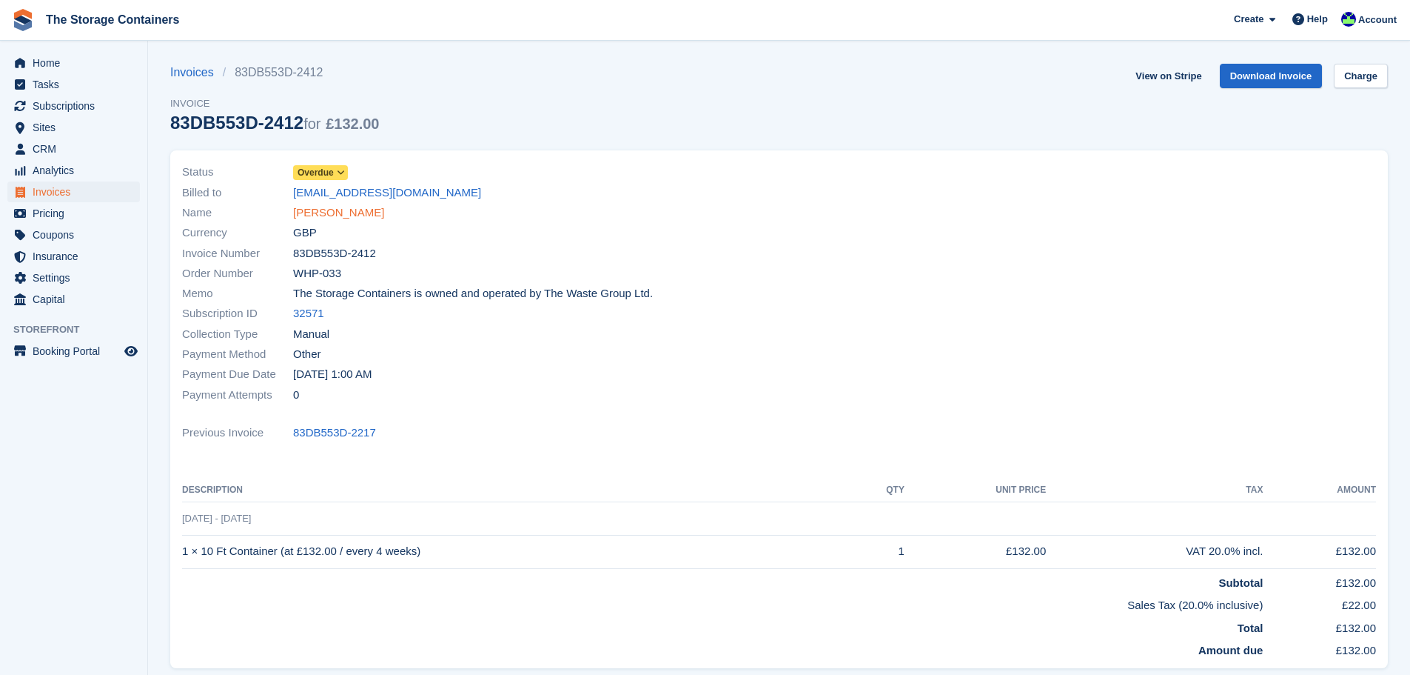
click at [337, 219] on link "[PERSON_NAME]" at bounding box center [338, 212] width 91 height 17
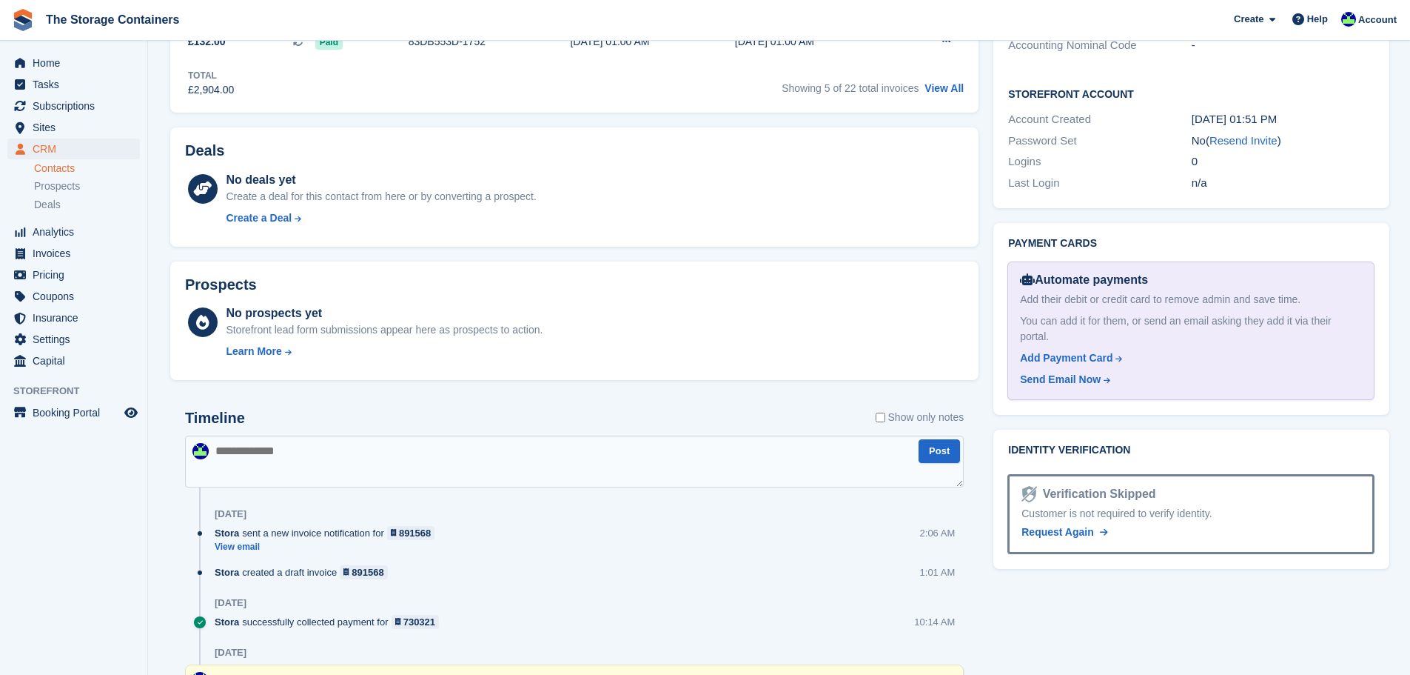
scroll to position [740, 0]
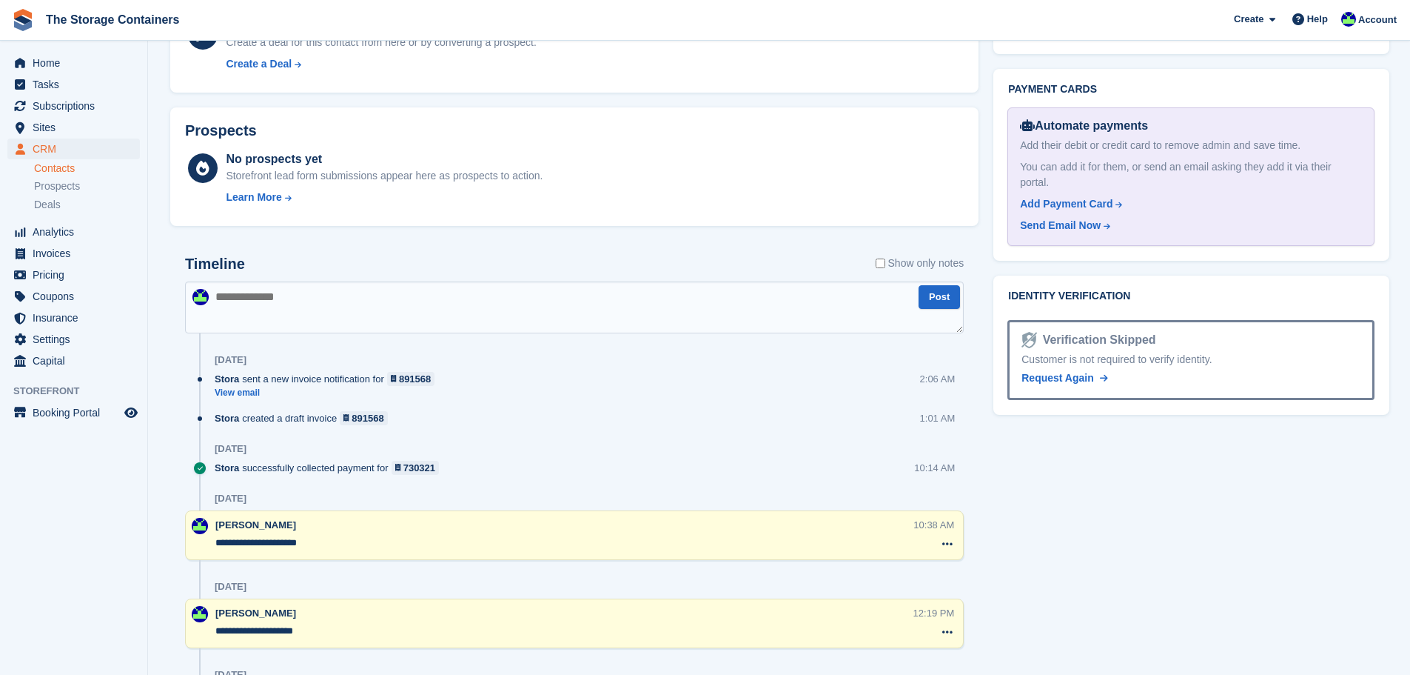
click at [330, 312] on textarea at bounding box center [574, 307] width 779 height 52
type textarea "**********"
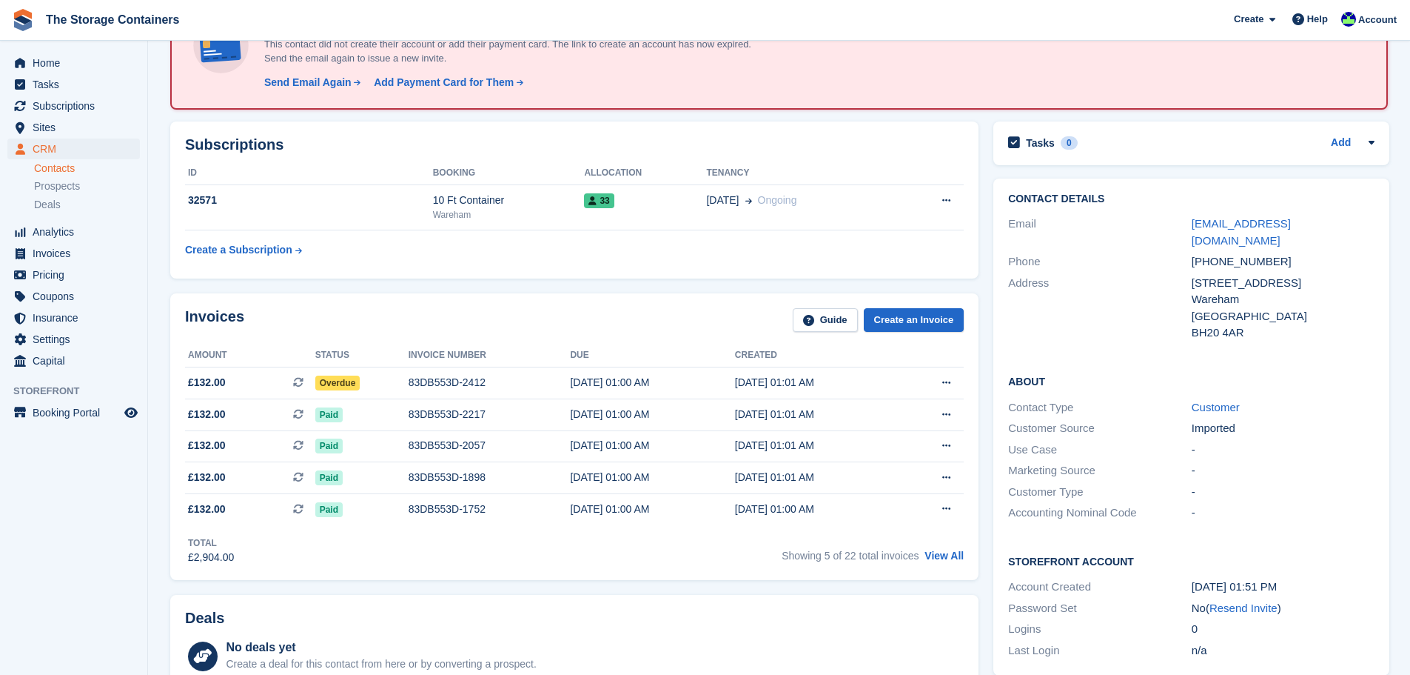
scroll to position [0, 0]
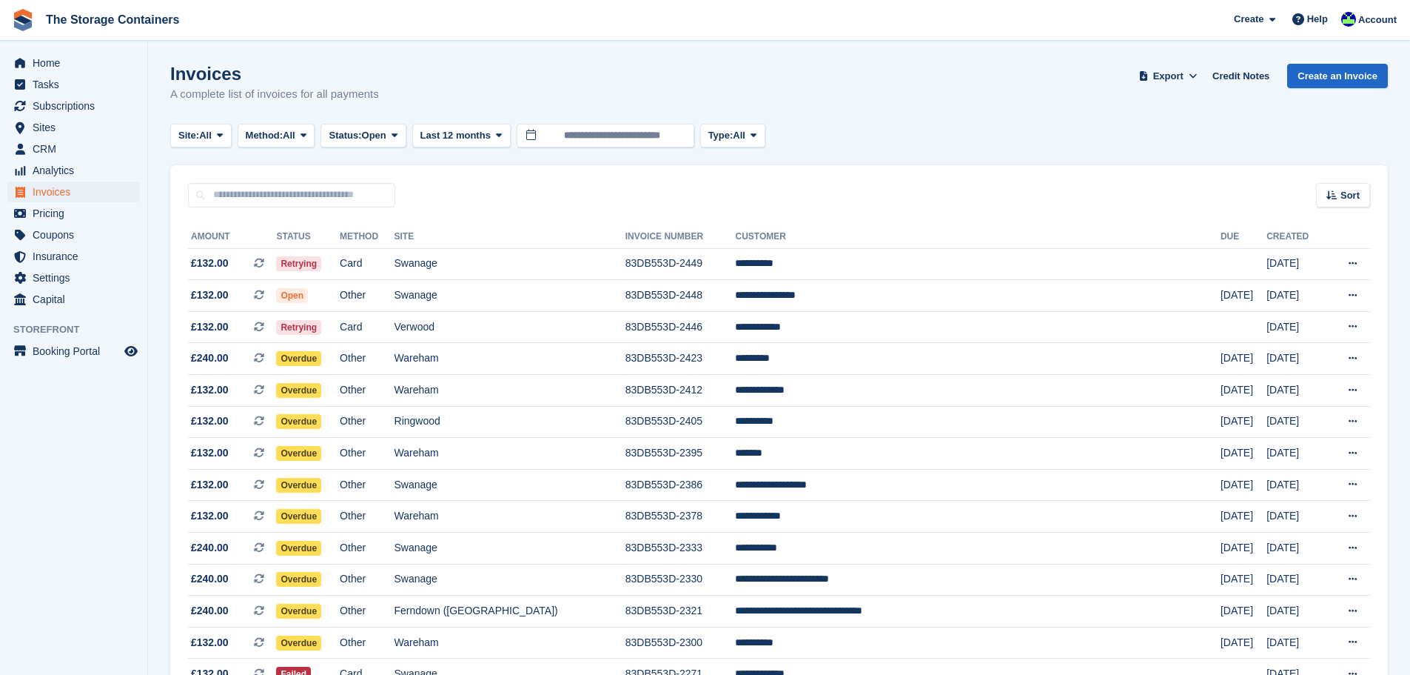
click at [718, 327] on td "83DB553D-2446" at bounding box center [681, 327] width 110 height 32
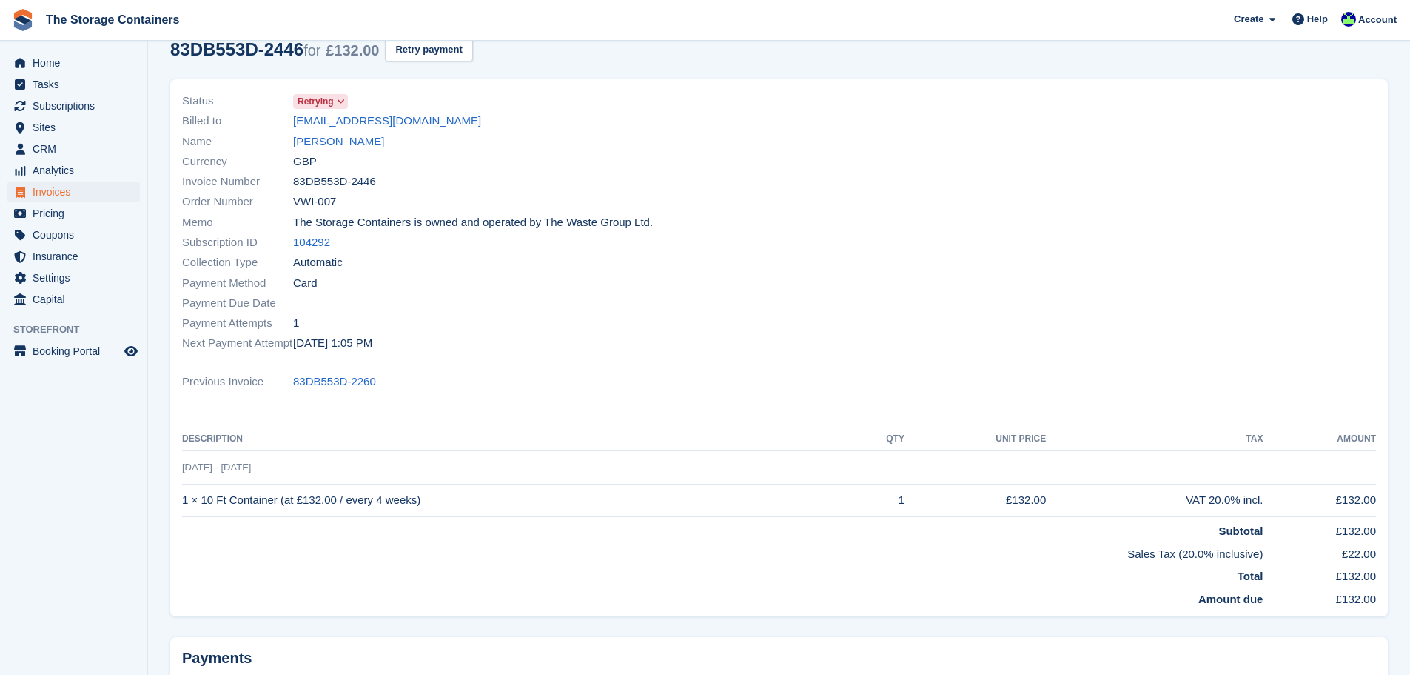
scroll to position [74, 0]
